Goal: Information Seeking & Learning: Check status

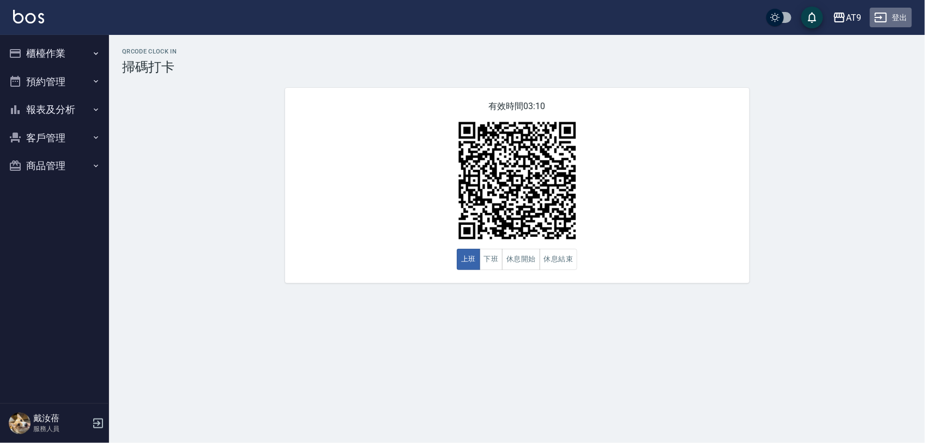
click at [886, 25] on button "登出" at bounding box center [891, 18] width 42 height 20
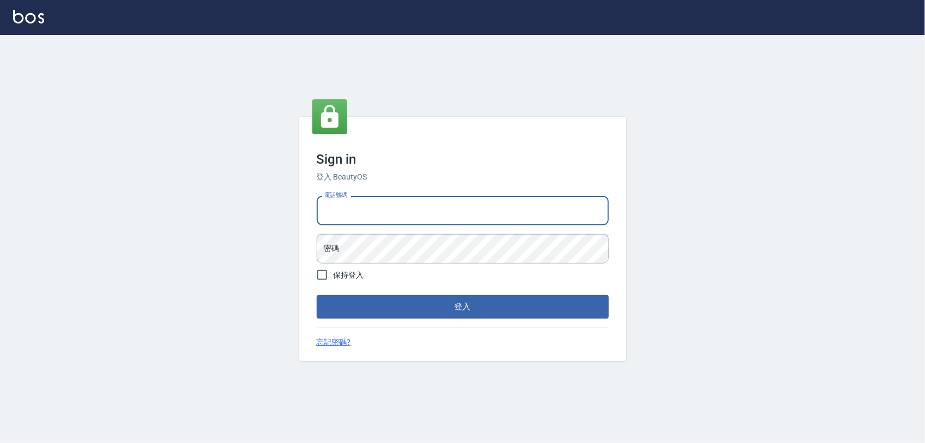
click at [441, 216] on input "電話號碼" at bounding box center [463, 210] width 292 height 29
type input "0968065108"
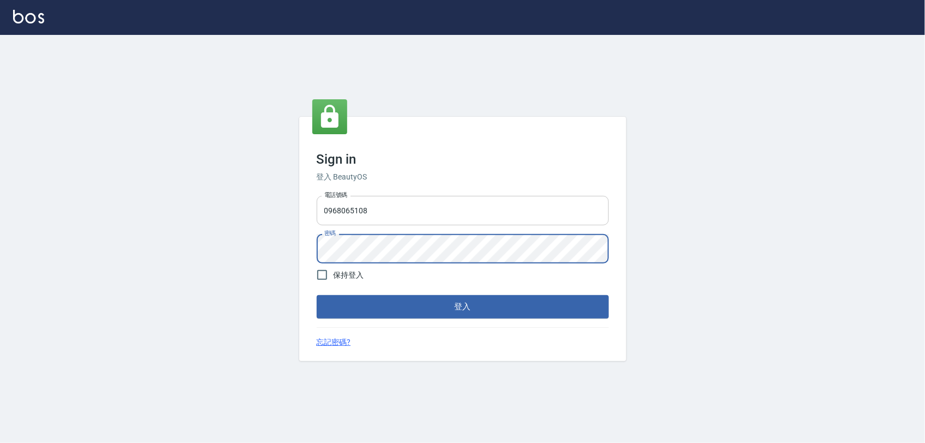
click at [317, 295] on button "登入" at bounding box center [463, 306] width 292 height 23
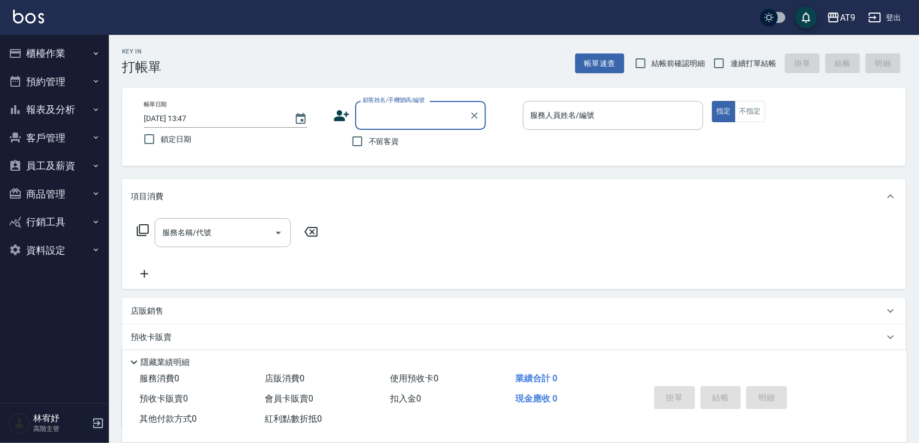
click at [83, 109] on button "報表及分析" at bounding box center [54, 109] width 100 height 28
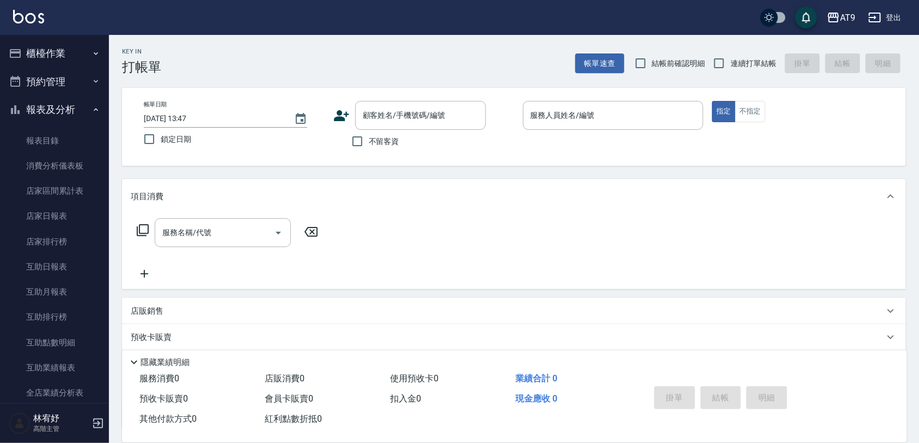
click at [902, 22] on button "登出" at bounding box center [885, 18] width 42 height 20
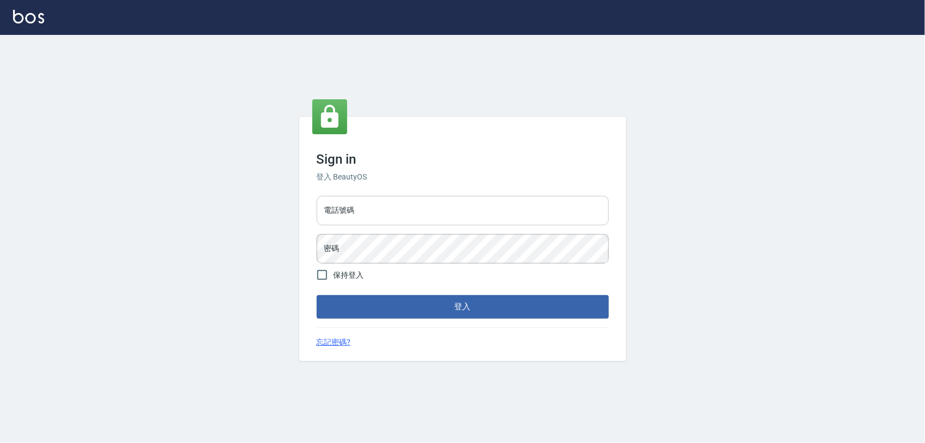
click at [491, 214] on input "電話號碼" at bounding box center [463, 210] width 292 height 29
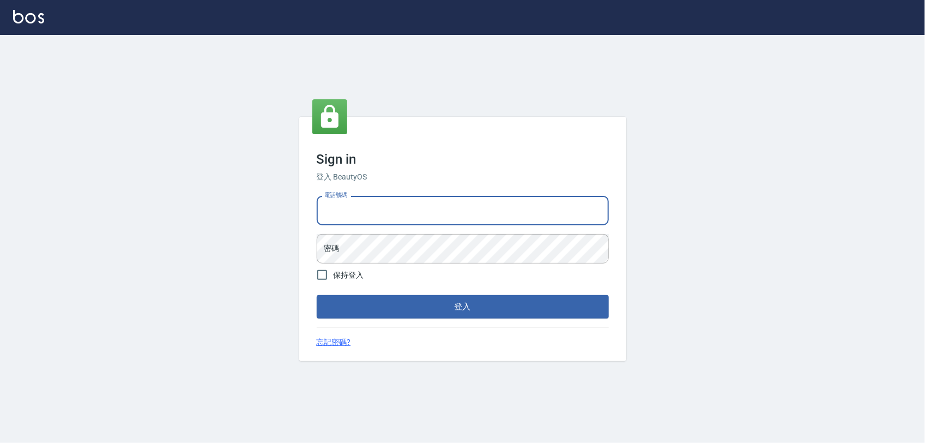
type input "0977019313"
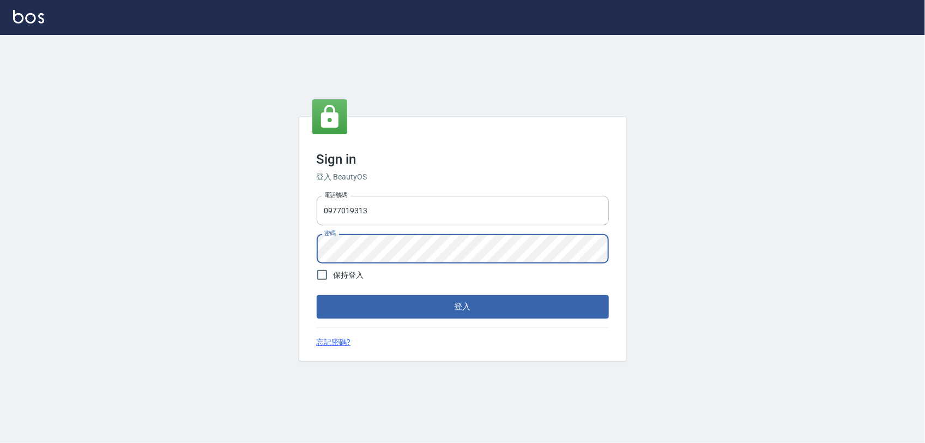
click at [317, 295] on button "登入" at bounding box center [463, 306] width 292 height 23
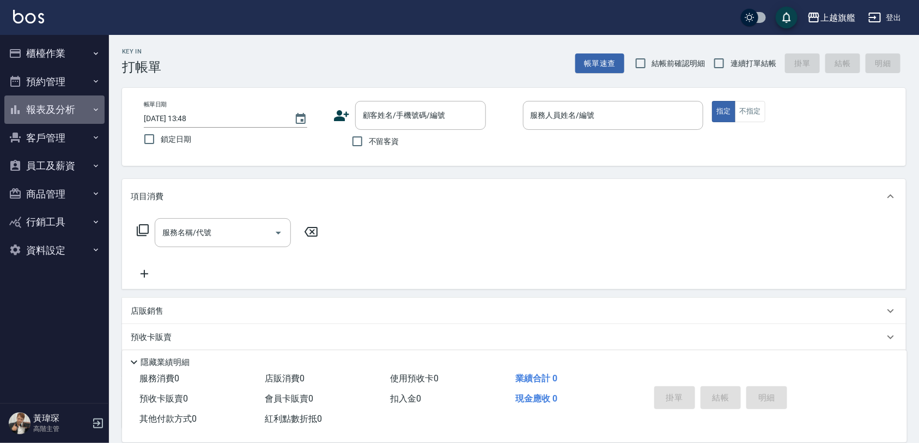
click at [80, 104] on button "報表及分析" at bounding box center [54, 109] width 100 height 28
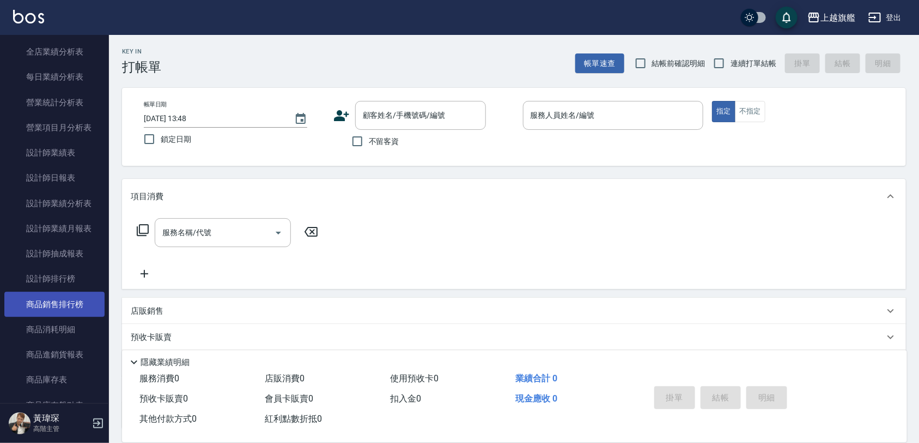
scroll to position [409, 0]
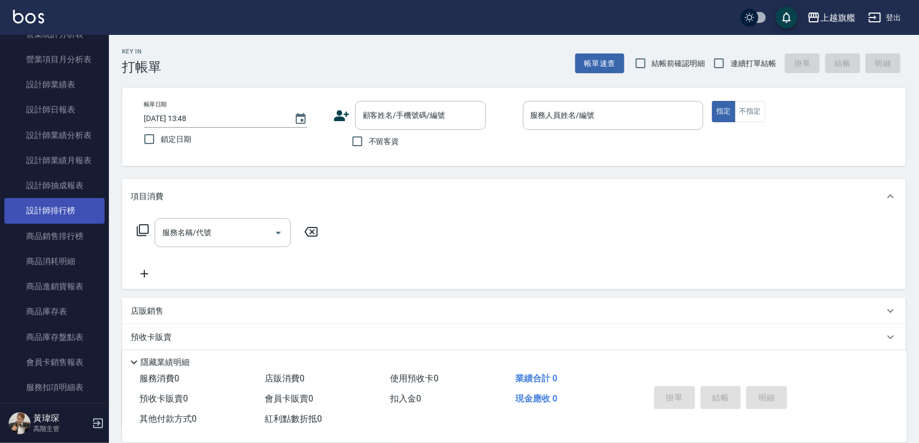
click at [56, 203] on link "設計師排行榜" at bounding box center [54, 210] width 100 height 25
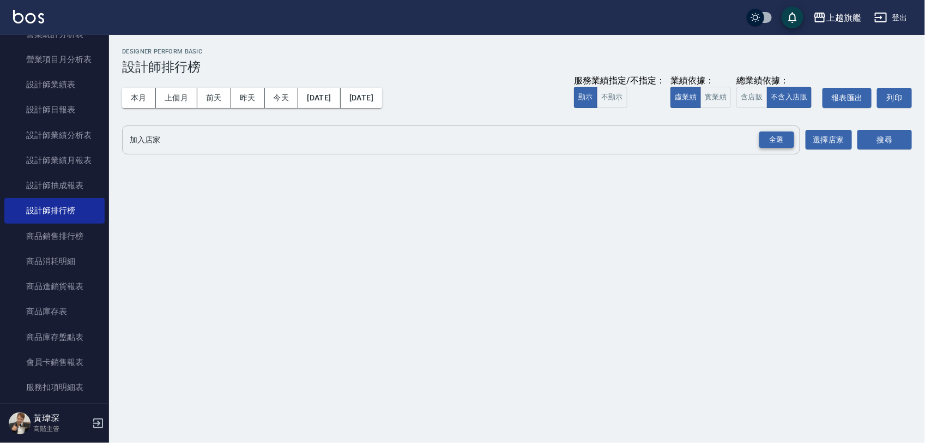
click at [779, 137] on div "全選" at bounding box center [776, 139] width 35 height 17
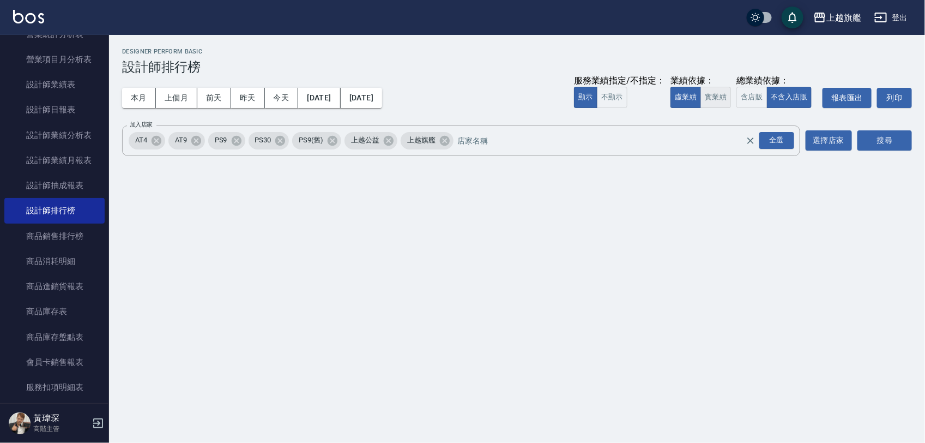
click at [711, 95] on button "實業績" at bounding box center [715, 97] width 31 height 21
click at [868, 140] on button "搜尋" at bounding box center [884, 140] width 55 height 20
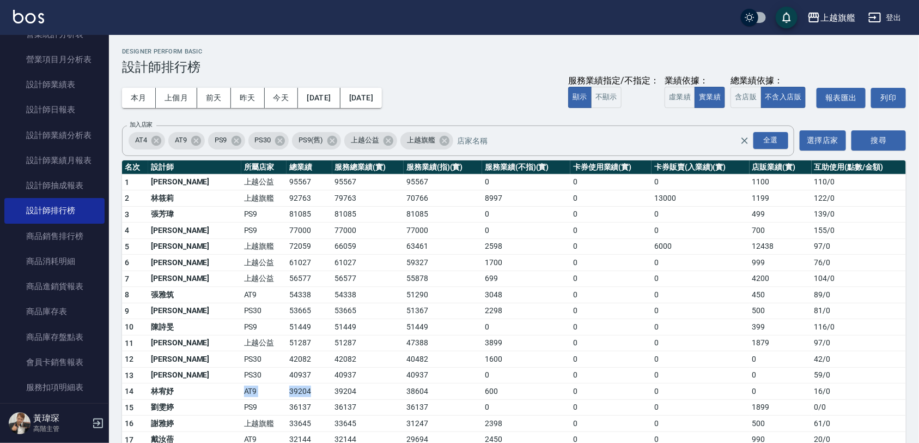
drag, startPoint x: 199, startPoint y: 386, endPoint x: 279, endPoint y: 393, distance: 79.9
click at [279, 393] on tr "14 林宥妤 AT9 39204 39204 38604 600 0 0 0 16 / 0" at bounding box center [514, 391] width 784 height 16
drag, startPoint x: 279, startPoint y: 393, endPoint x: 500, endPoint y: 300, distance: 240.6
click at [500, 300] on td "3048" at bounding box center [526, 295] width 88 height 16
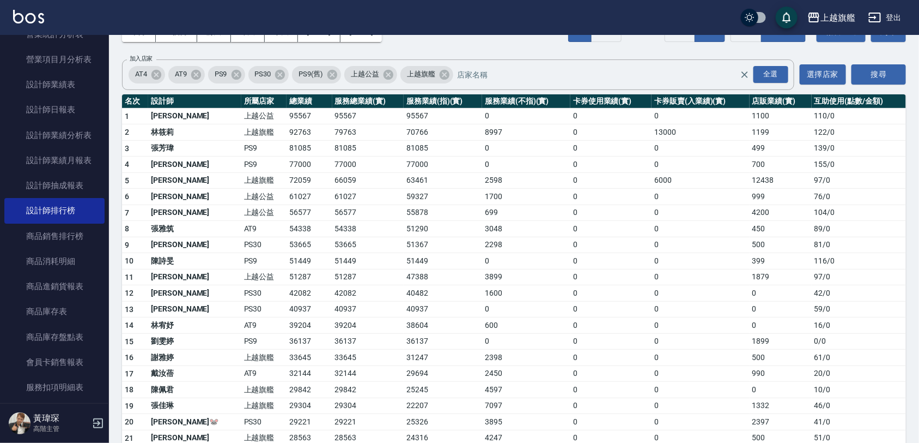
scroll to position [136, 0]
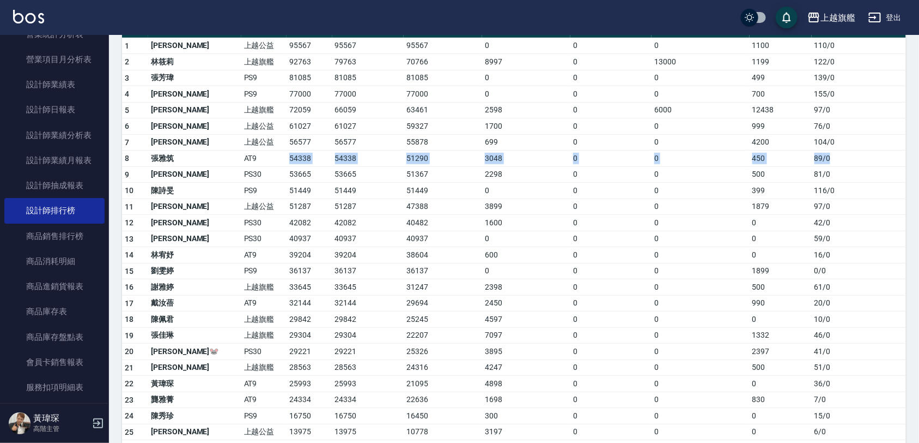
drag, startPoint x: 247, startPoint y: 159, endPoint x: 835, endPoint y: 158, distance: 588.1
click at [835, 158] on tr "8 張雅筑 AT9 54338 54338 51290 3048 0 0 450 89 / 0" at bounding box center [514, 158] width 784 height 16
drag, startPoint x: 289, startPoint y: 255, endPoint x: 821, endPoint y: 252, distance: 532.5
click at [821, 252] on tr "14 林宥妤 AT9 39204 39204 38604 600 0 0 0 16 / 0" at bounding box center [514, 255] width 784 height 16
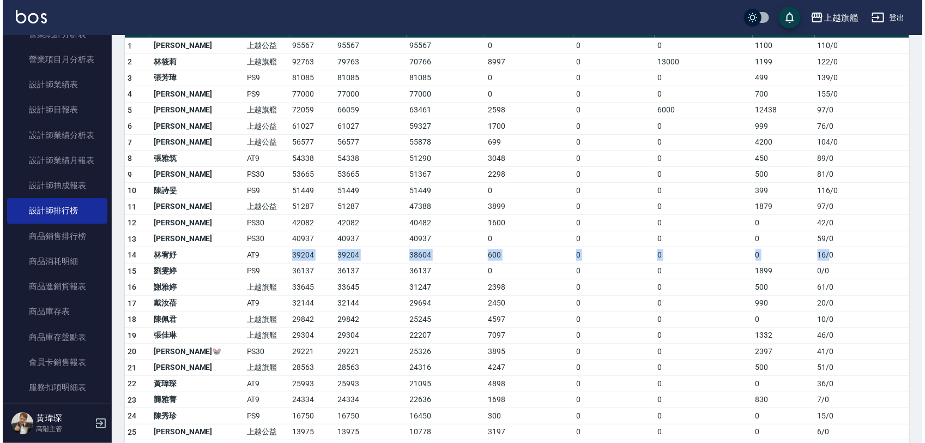
scroll to position [0, 0]
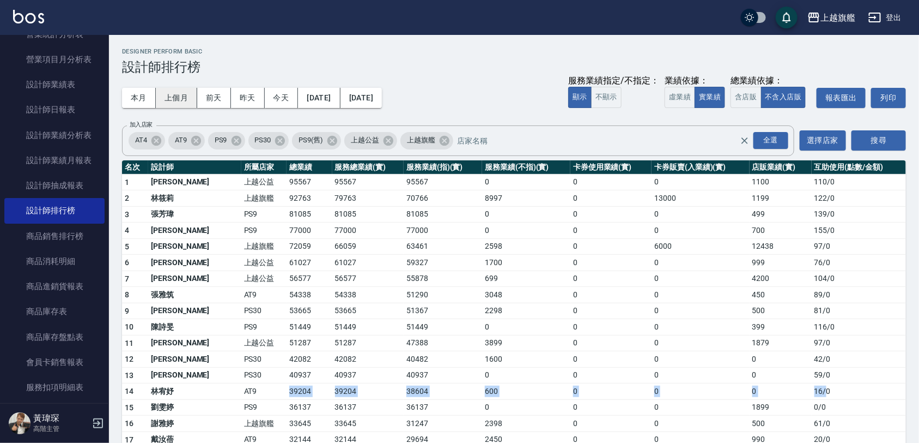
click at [171, 101] on button "上個月" at bounding box center [176, 98] width 41 height 20
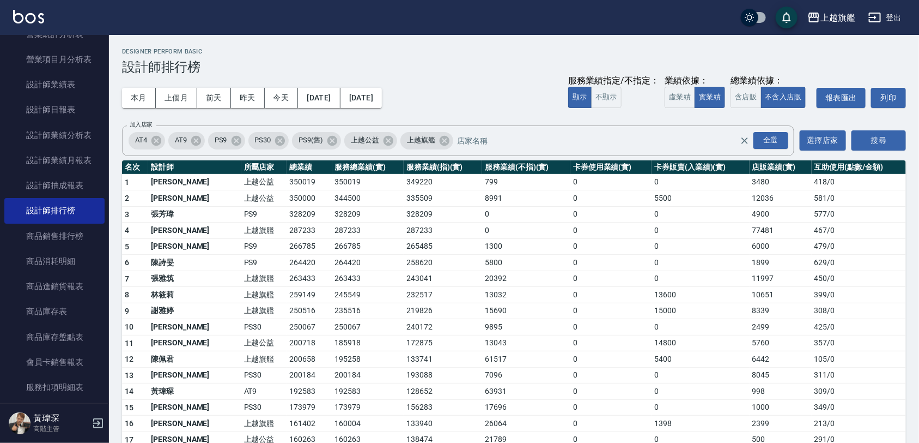
click at [883, 20] on button "登出" at bounding box center [885, 18] width 42 height 20
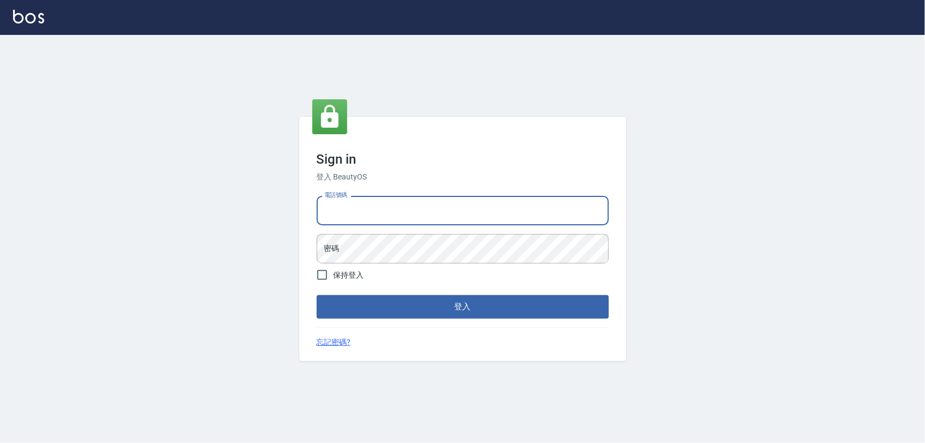
type input "0968065108"
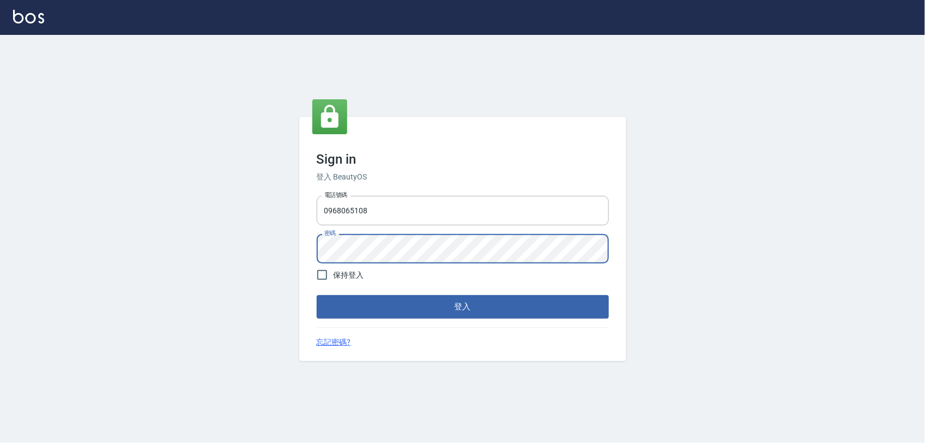
click at [317, 295] on button "登入" at bounding box center [463, 306] width 292 height 23
